Goal: Subscribe to service/newsletter

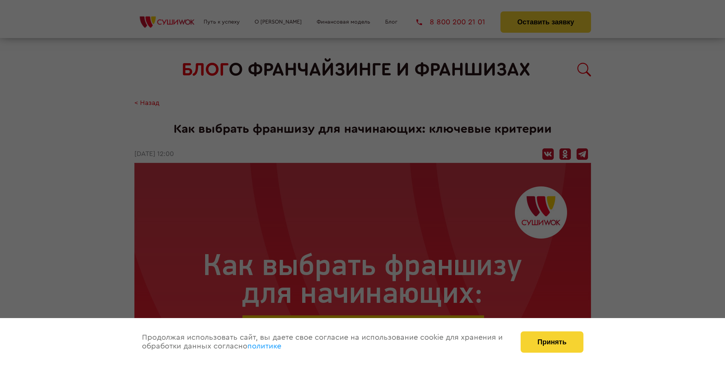
scroll to position [1396, 0]
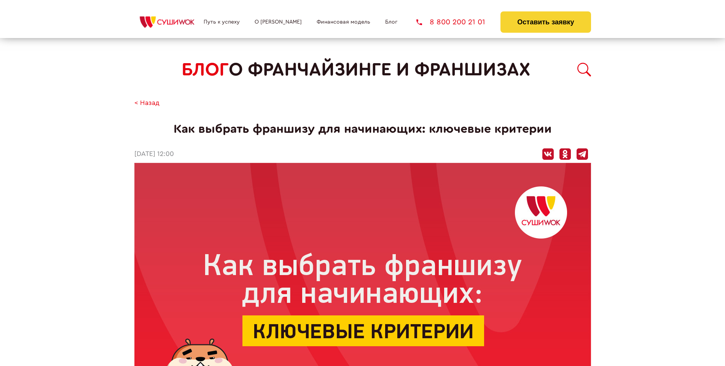
scroll to position [1235, 0]
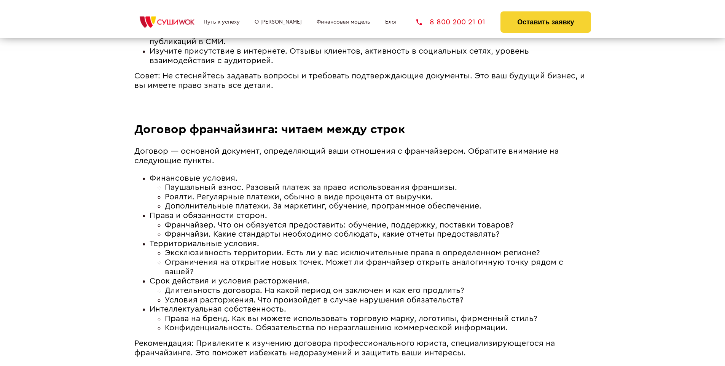
click at [370, 174] on li "Финансовые условия. Паушальный взнос. Разовый платеж за право использования фра…" at bounding box center [371, 192] width 442 height 37
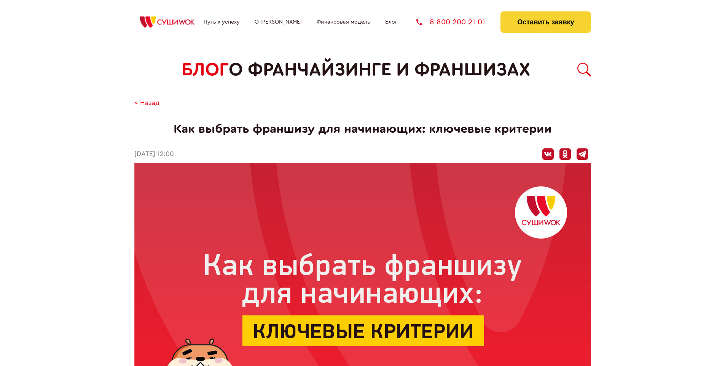
scroll to position [1396, 0]
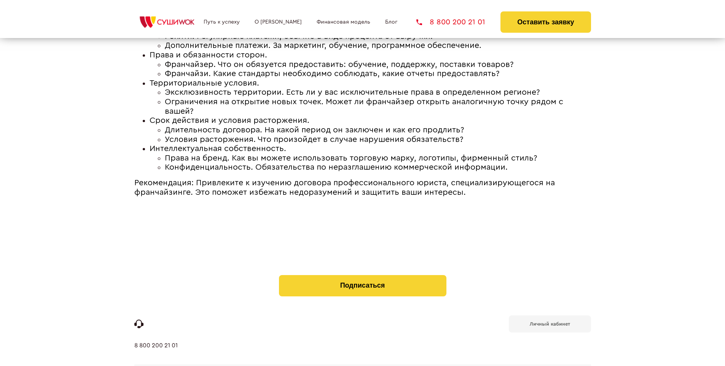
click at [550, 322] on b "Личный кабинет" at bounding box center [550, 324] width 40 height 5
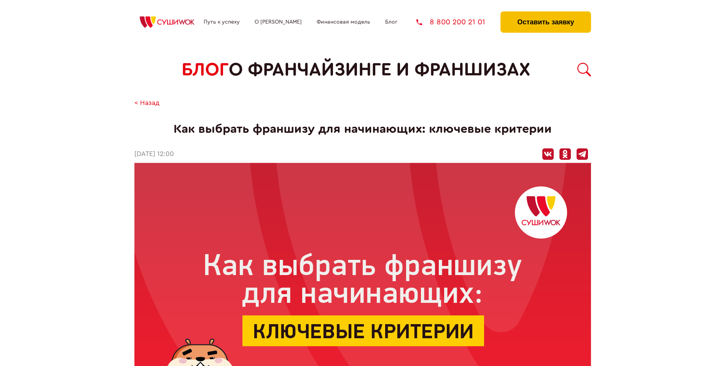
click at [546, 13] on button "Оставить заявку" at bounding box center [546, 21] width 90 height 21
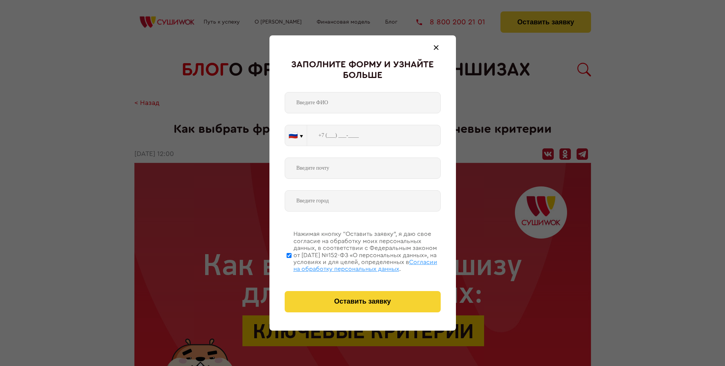
click at [353, 265] on span "Согласии на обработку персональных данных" at bounding box center [366, 265] width 144 height 13
click at [292, 265] on input "Нажимая кнопку “Оставить заявку”, я даю свое согласие на обработку моих персона…" at bounding box center [289, 255] width 5 height 61
checkbox input "false"
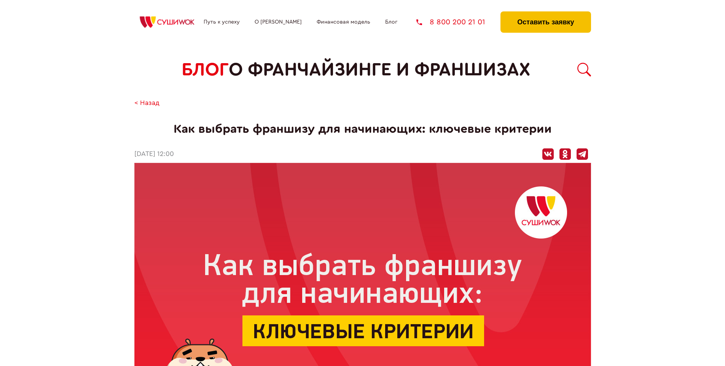
click at [546, 13] on button "Оставить заявку" at bounding box center [546, 21] width 90 height 21
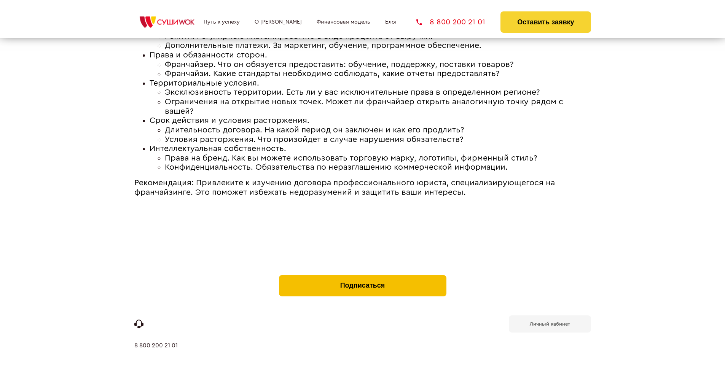
click at [362, 275] on button "Подписаться" at bounding box center [363, 285] width 168 height 21
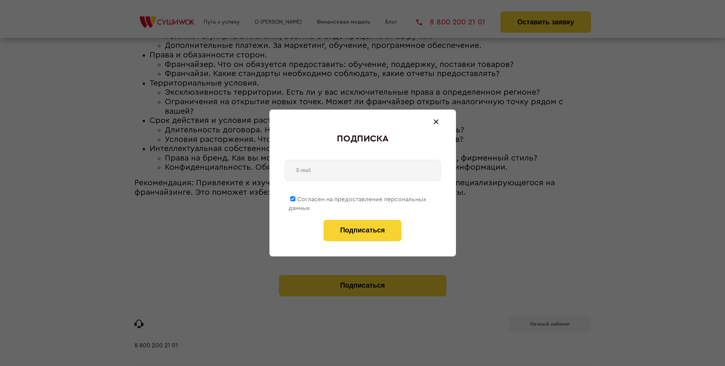
click at [358, 198] on span "Согласен на предоставление персональных данных" at bounding box center [358, 203] width 138 height 15
click at [295, 198] on input "Согласен на предоставление персональных данных" at bounding box center [293, 198] width 5 height 5
checkbox input "false"
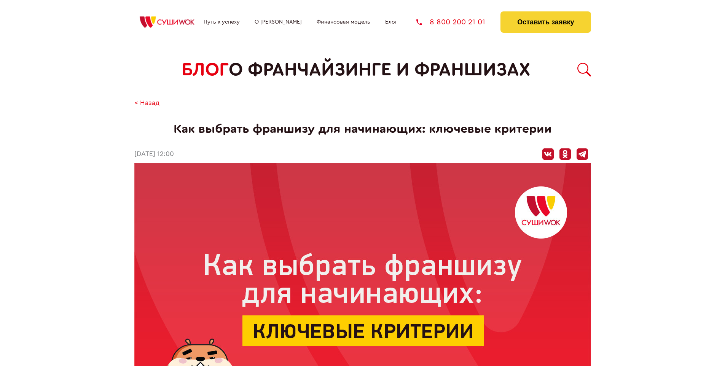
scroll to position [1396, 0]
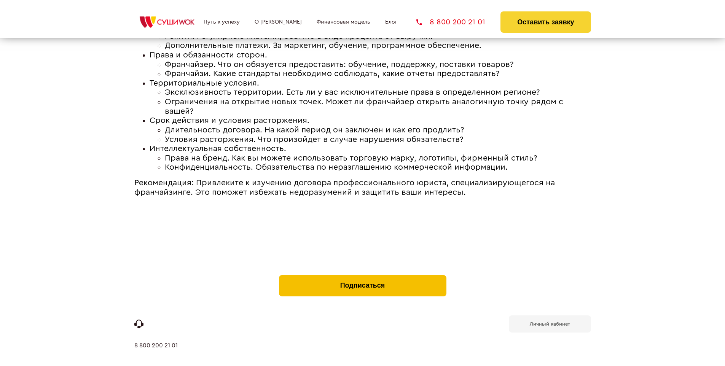
click at [362, 275] on button "Подписаться" at bounding box center [363, 285] width 168 height 21
